Goal: Use online tool/utility

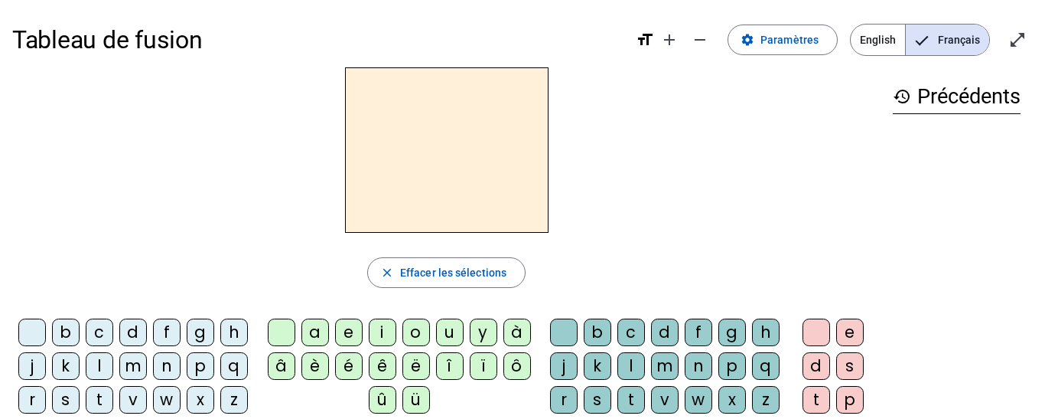
click at [147, 361] on div "m" at bounding box center [133, 366] width 28 height 28
click at [310, 339] on div "a" at bounding box center [316, 332] width 28 height 28
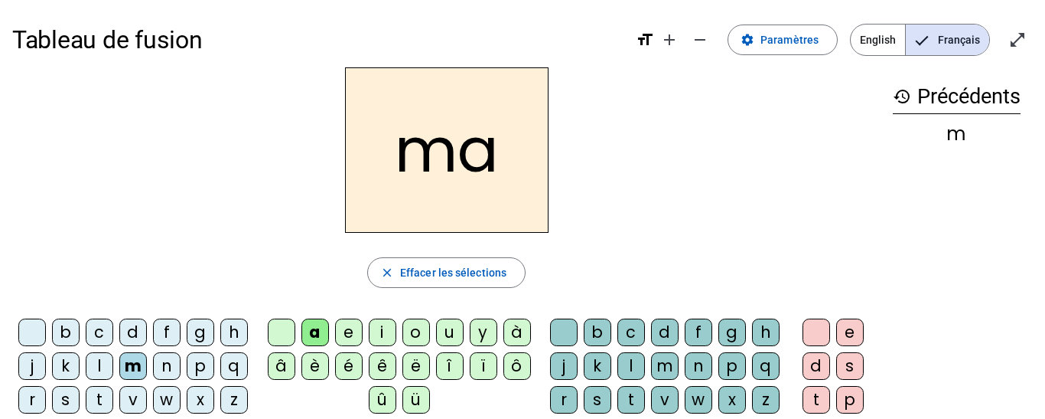
click at [113, 409] on div "t" at bounding box center [100, 400] width 28 height 28
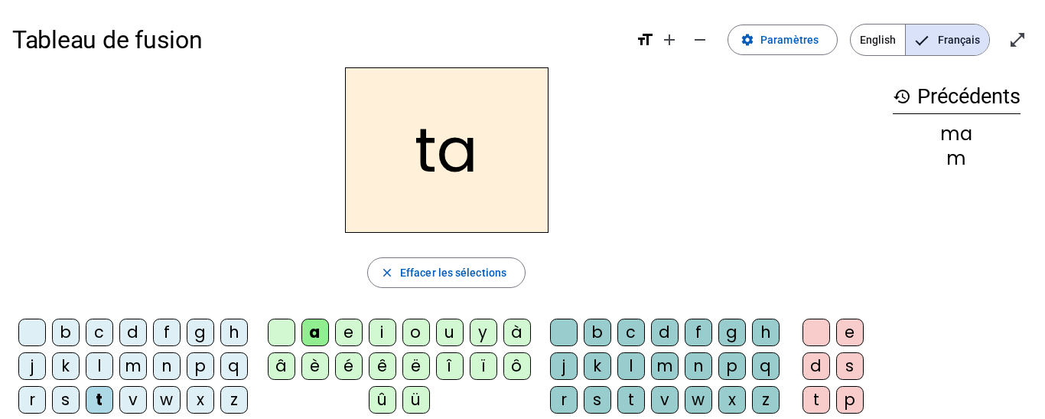
click at [113, 364] on div "l" at bounding box center [100, 366] width 28 height 28
click at [352, 334] on div "e" at bounding box center [349, 332] width 28 height 28
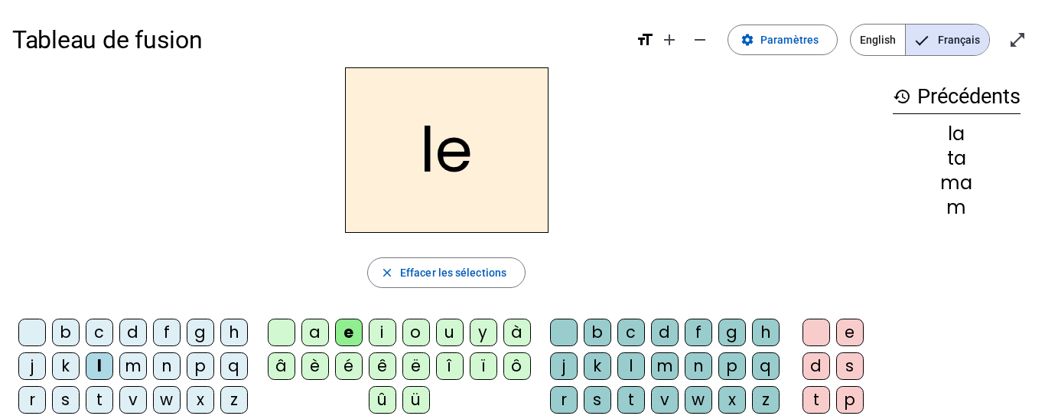
click at [453, 329] on div "u" at bounding box center [450, 332] width 28 height 28
click at [113, 399] on div "t" at bounding box center [100, 400] width 28 height 28
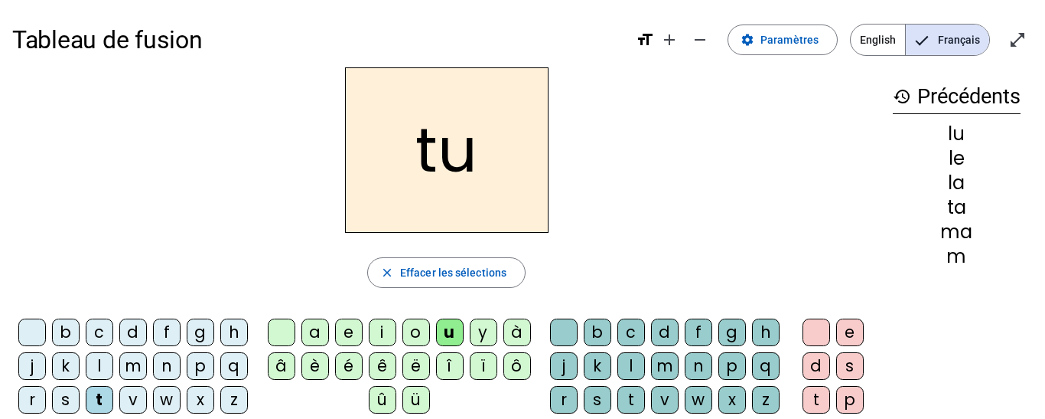
click at [147, 331] on div "d" at bounding box center [133, 332] width 28 height 28
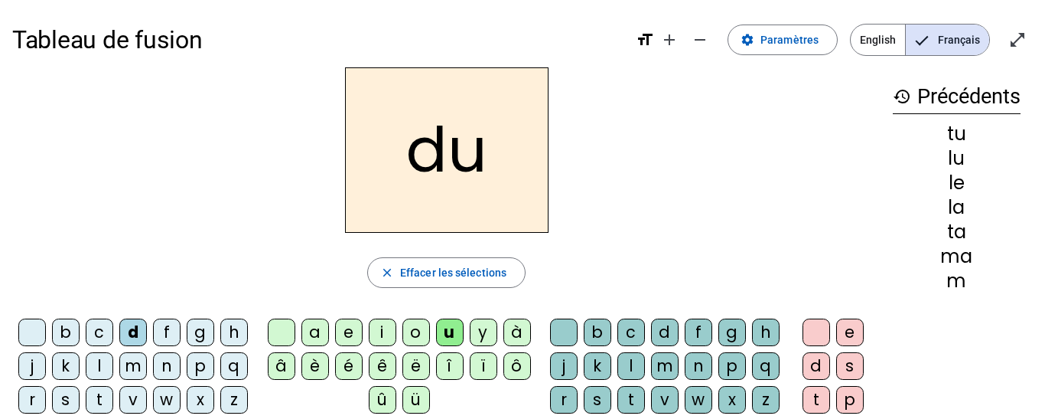
click at [347, 321] on div "e" at bounding box center [349, 332] width 28 height 28
click at [147, 364] on div "m" at bounding box center [133, 366] width 28 height 28
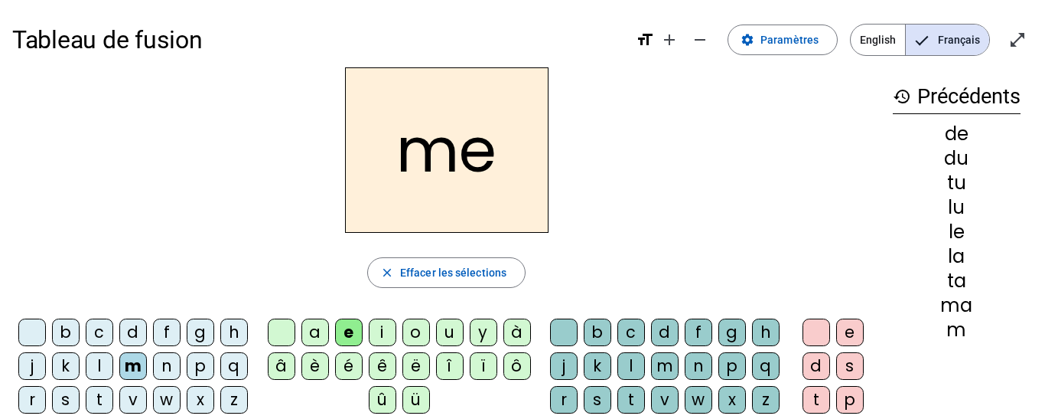
click at [46, 367] on div "j" at bounding box center [32, 366] width 28 height 28
